Goal: Information Seeking & Learning: Understand process/instructions

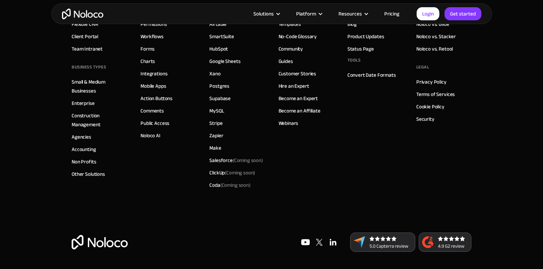
scroll to position [3929, 0]
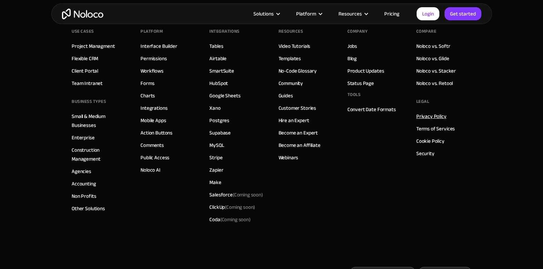
click at [443, 118] on link "Privacy Policy" at bounding box center [431, 116] width 30 height 9
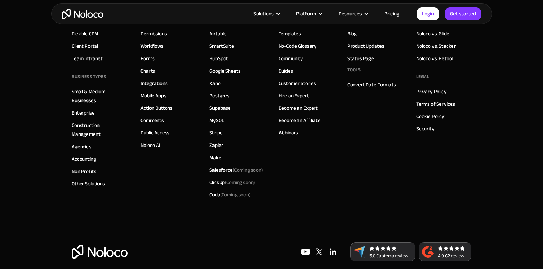
scroll to position [1456, 0]
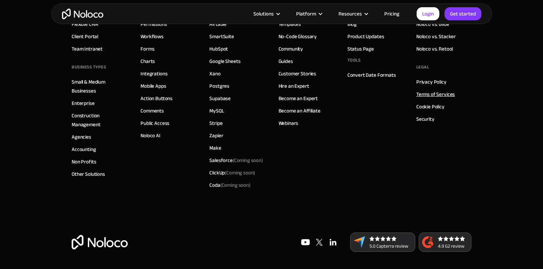
click at [427, 93] on link "Terms of Services" at bounding box center [435, 94] width 39 height 9
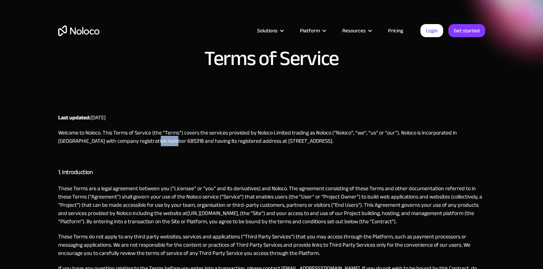
drag, startPoint x: 127, startPoint y: 141, endPoint x: 143, endPoint y: 142, distance: 16.2
click at [143, 142] on p "Welcome to Noloco. This Terms of Service (the “Terms”) covers the services prov…" at bounding box center [271, 137] width 427 height 17
copy p "685318"
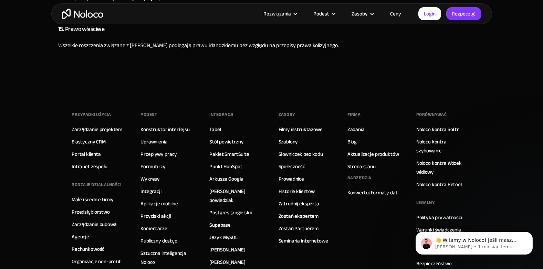
scroll to position [1790, 0]
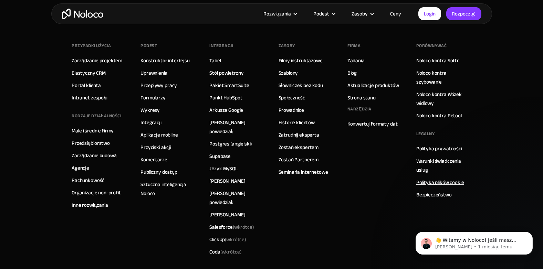
click at [431, 178] on link "Polityka plików cookie" at bounding box center [440, 182] width 48 height 9
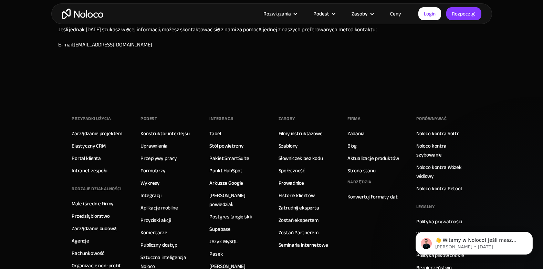
scroll to position [689, 0]
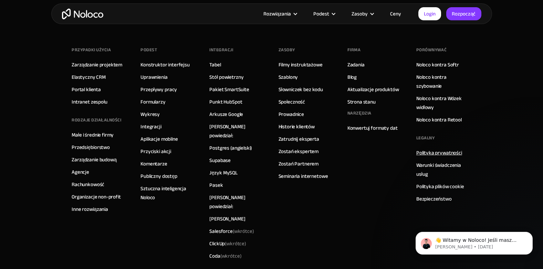
click at [433, 152] on link "Polityka prywatności" at bounding box center [439, 152] width 46 height 9
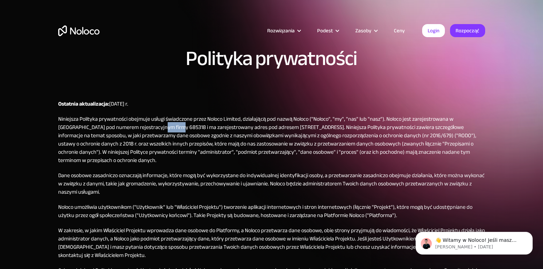
drag, startPoint x: 130, startPoint y: 128, endPoint x: 147, endPoint y: 128, distance: 17.2
click at [147, 128] on p "Niniejsza Polityka prywatności obejmuje usługi świadczone przez Noloco Limited,…" at bounding box center [271, 140] width 427 height 50
click at [147, 130] on p "Niniejsza Polityka prywatności obejmuje usługi świadczone przez Noloco Limited,…" at bounding box center [271, 140] width 427 height 50
drag, startPoint x: 131, startPoint y: 125, endPoint x: 146, endPoint y: 127, distance: 15.6
click at [146, 127] on p "Niniejsza Polityka prywatności obejmuje usługi świadczone przez Noloco Limited,…" at bounding box center [271, 140] width 427 height 50
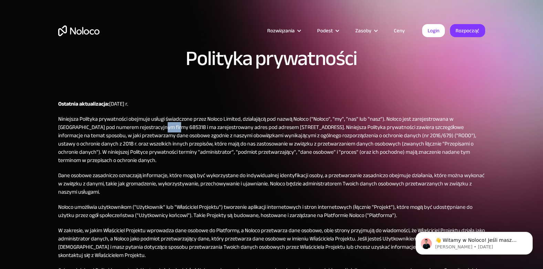
copy p "685318"
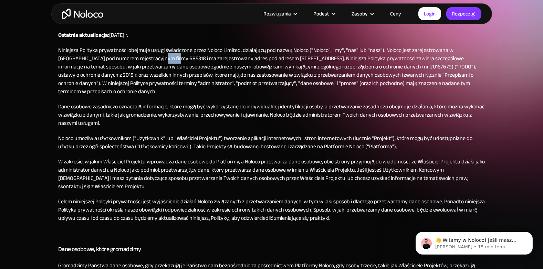
scroll to position [138, 0]
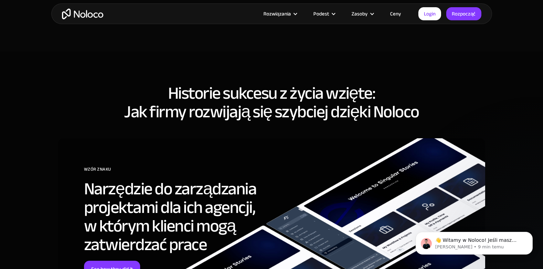
scroll to position [2862, 0]
